Goal: Navigation & Orientation: Find specific page/section

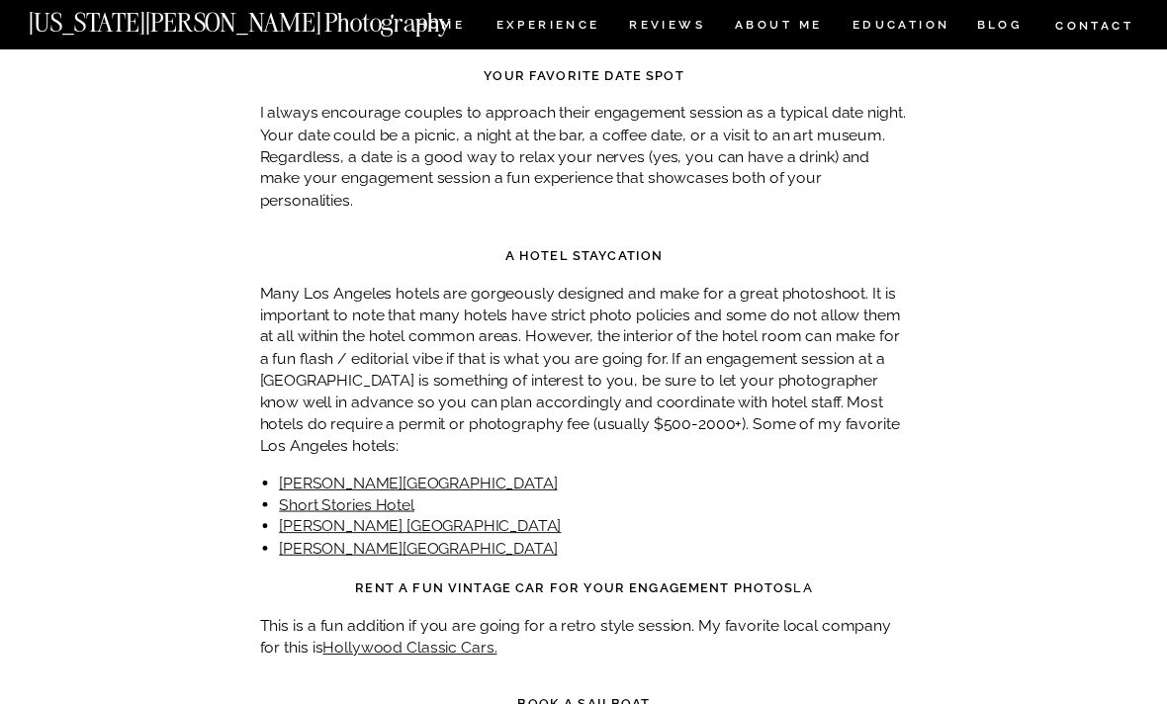
scroll to position [8211, 0]
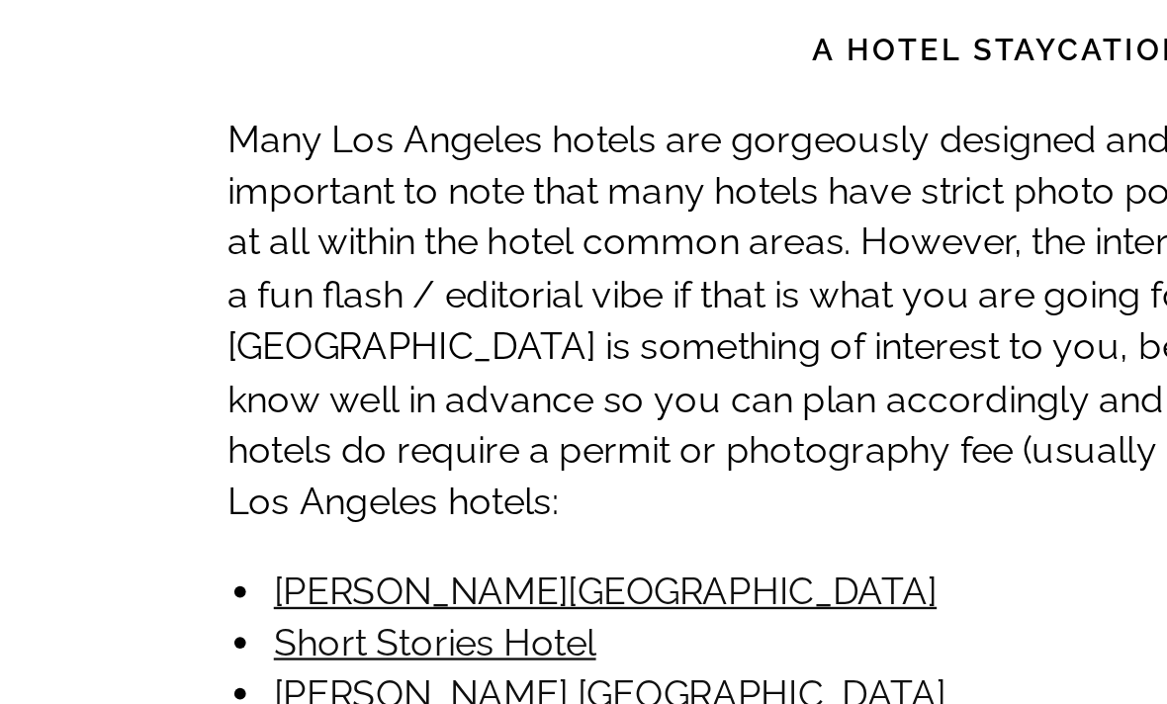
click at [279, 468] on link "Short Stories Hotel" at bounding box center [346, 477] width 135 height 19
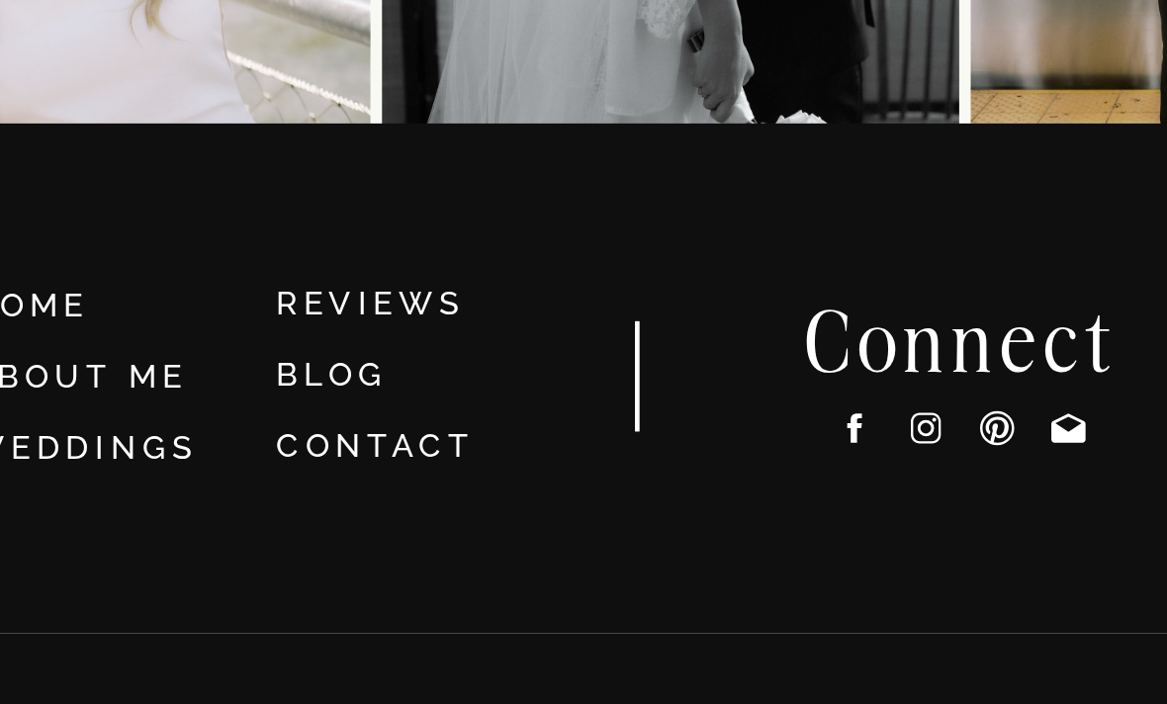
scroll to position [13588, 0]
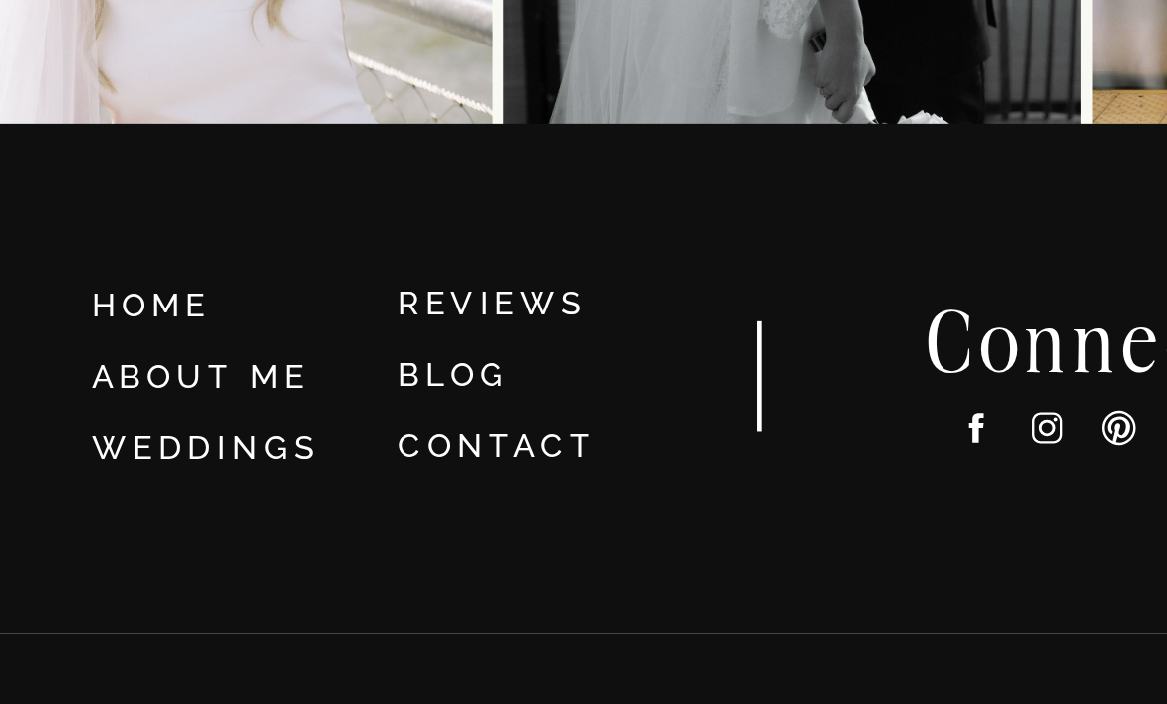
click at [220, 501] on link "REVIEWS" at bounding box center [208, 509] width 80 height 16
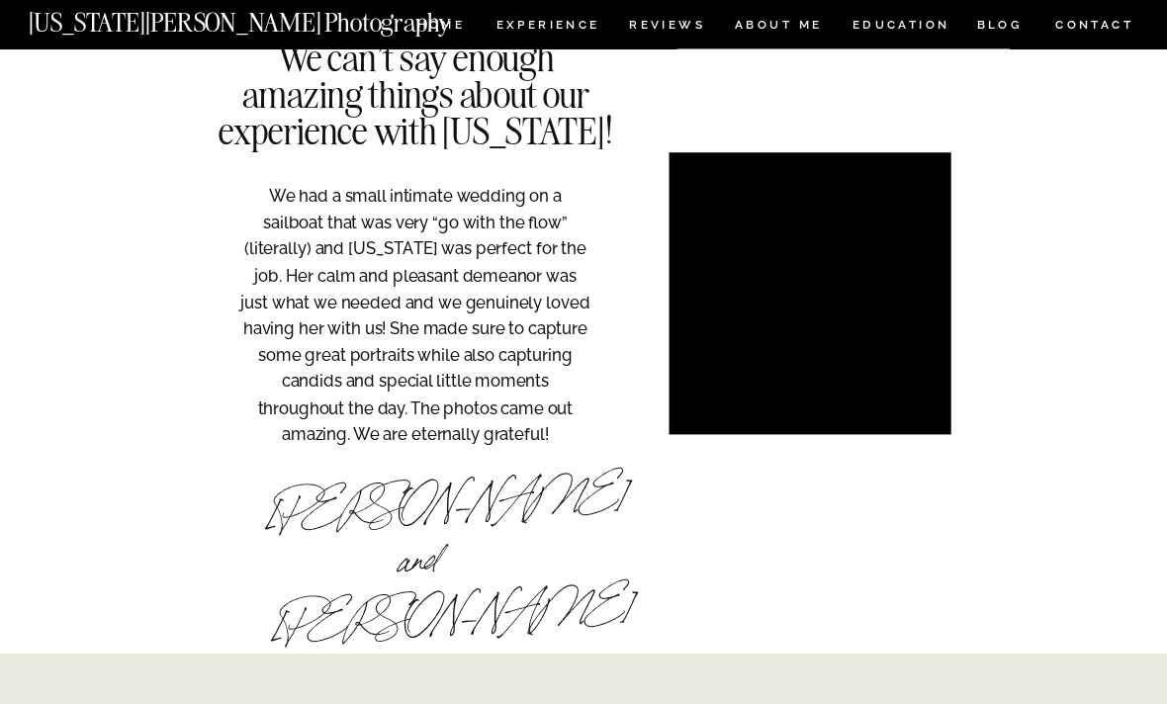
scroll to position [3506, 0]
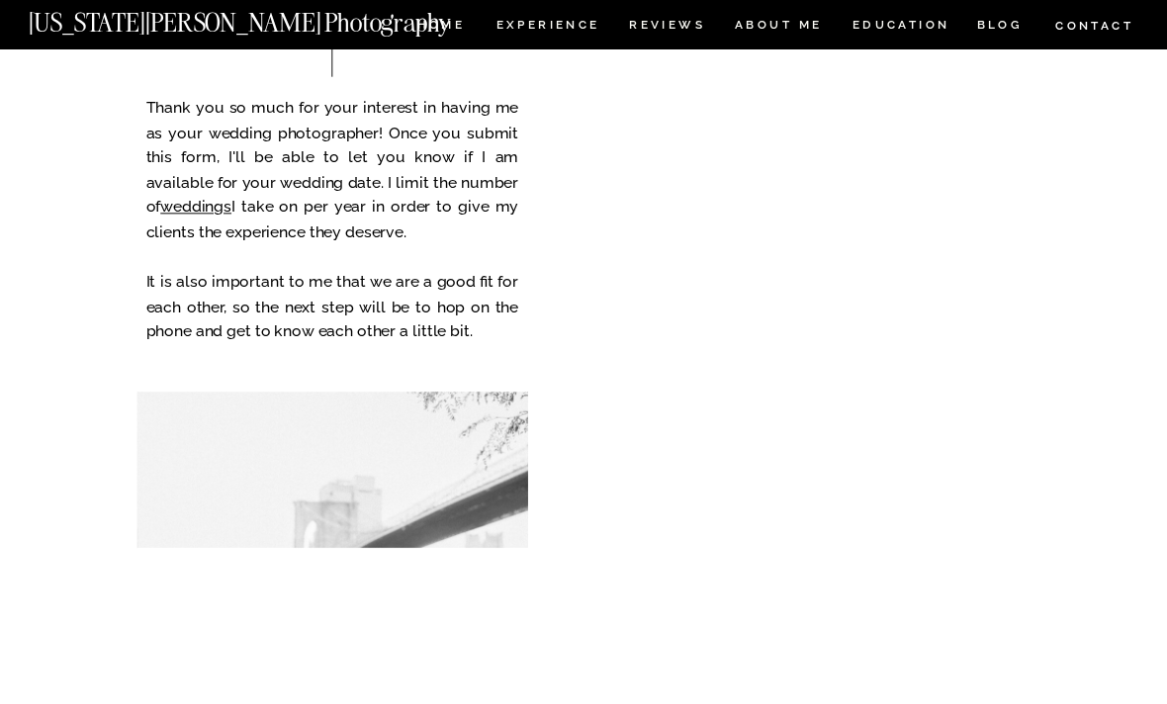
scroll to position [5061, 0]
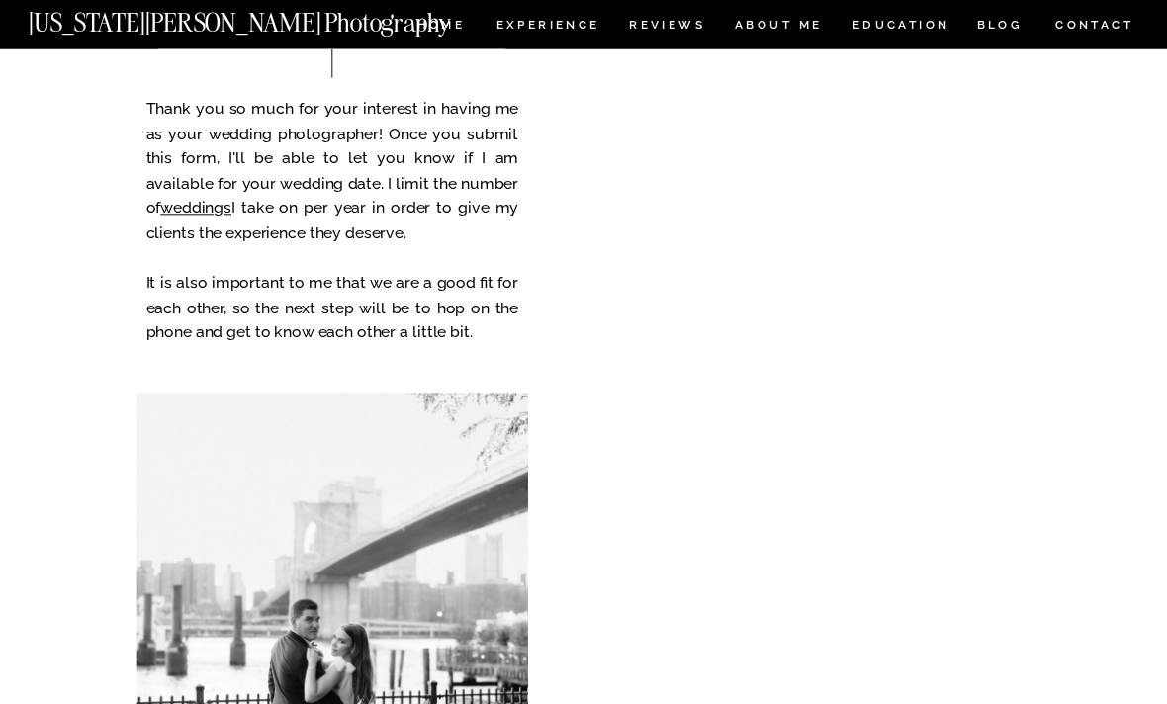
click at [930, 29] on nav "EDUCATION" at bounding box center [900, 28] width 102 height 17
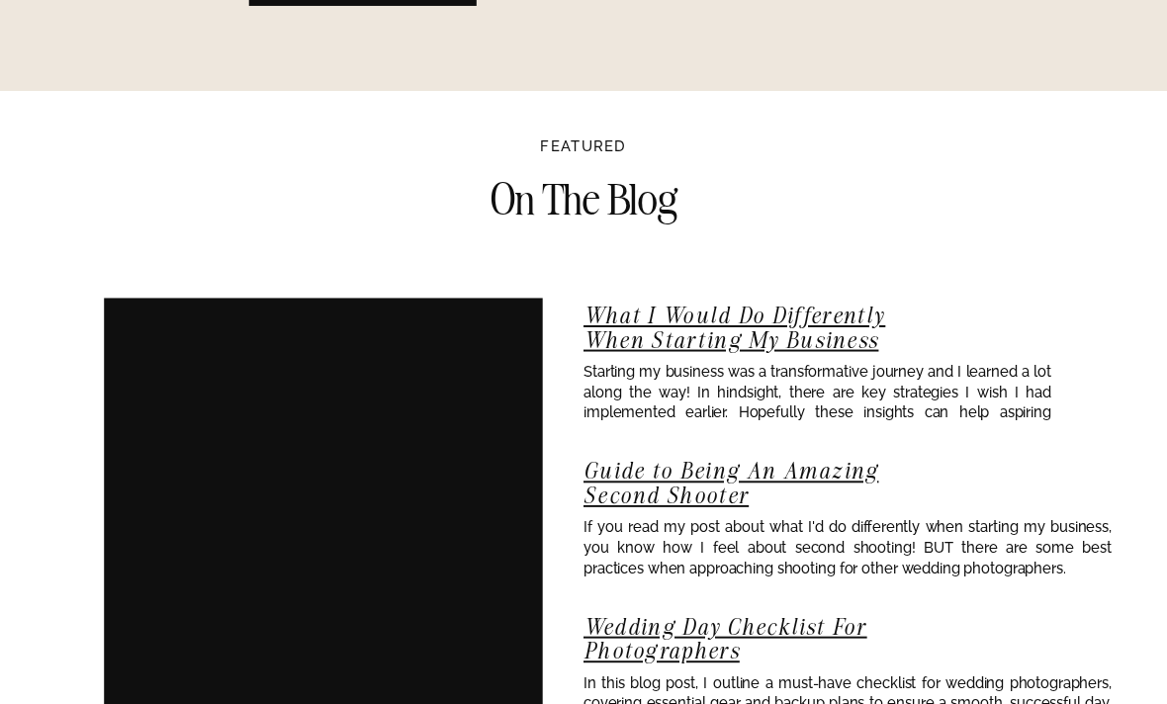
scroll to position [2939, 0]
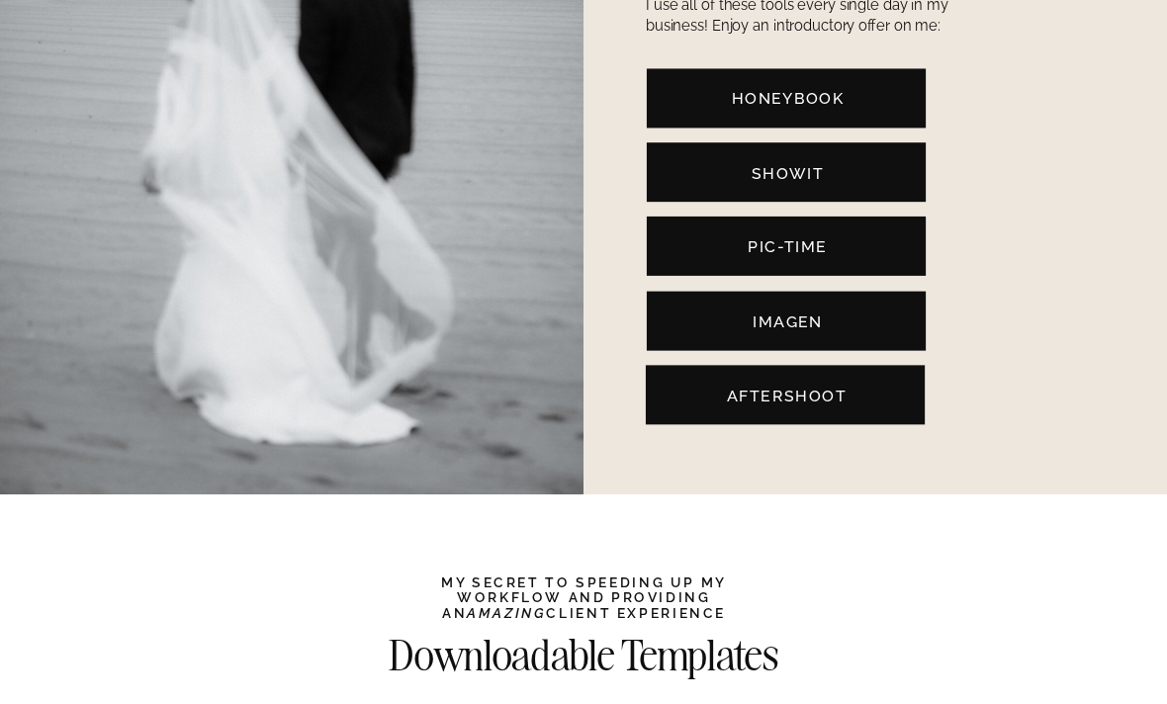
scroll to position [4100, 0]
